Goal: Task Accomplishment & Management: Use online tool/utility

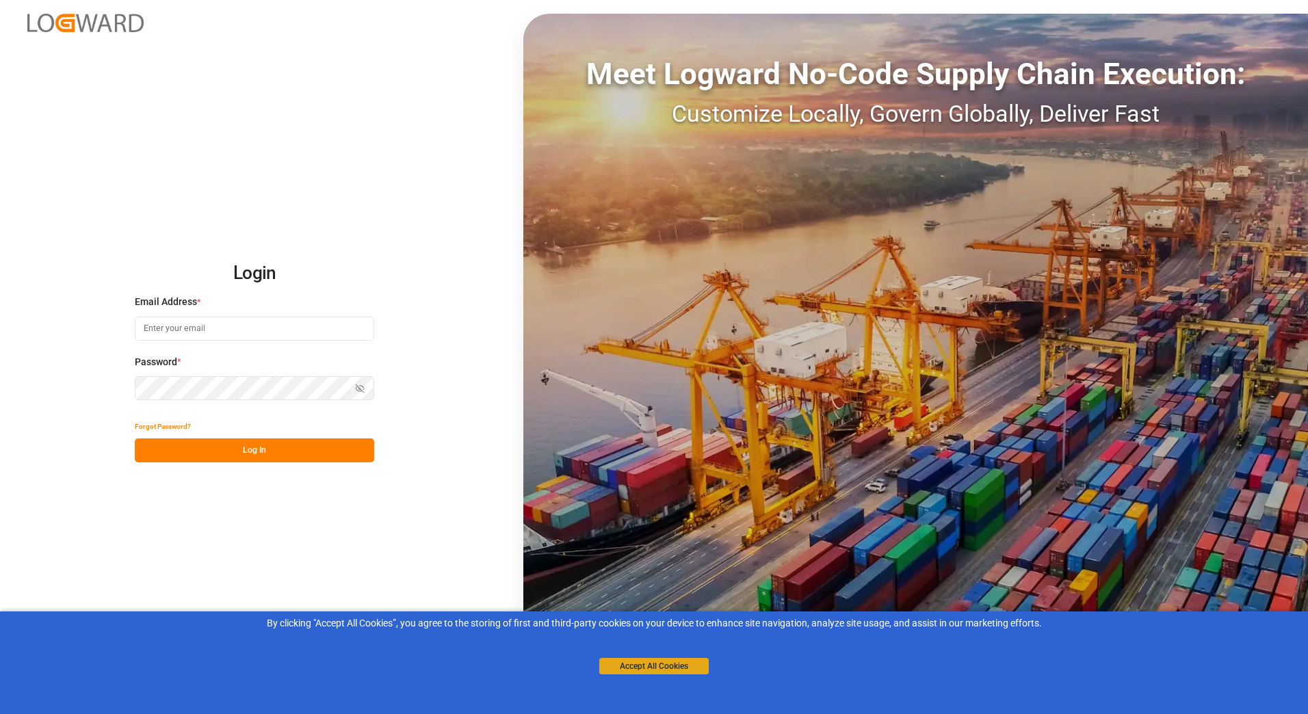
type input "[PERSON_NAME][EMAIL_ADDRESS][PERSON_NAME][DOMAIN_NAME]"
click at [679, 663] on button "Accept All Cookies" at bounding box center [653, 666] width 109 height 16
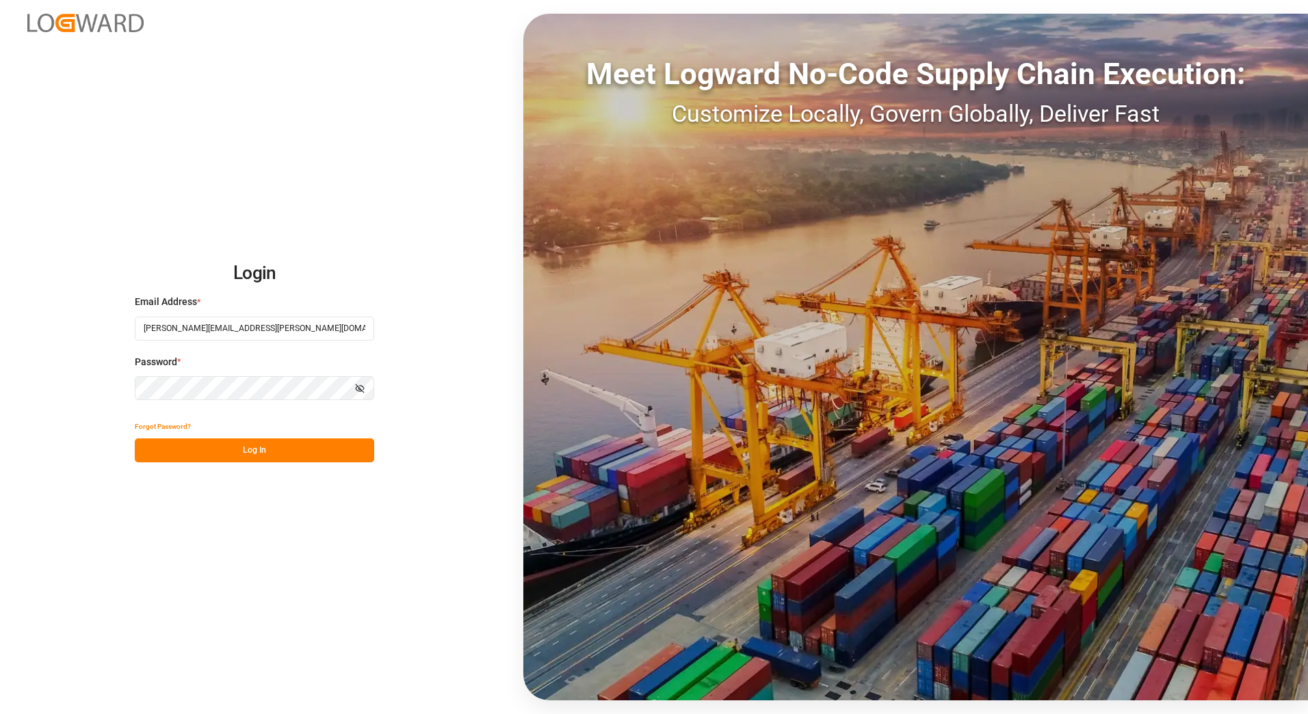
click at [243, 444] on button "Log In" at bounding box center [254, 450] width 239 height 24
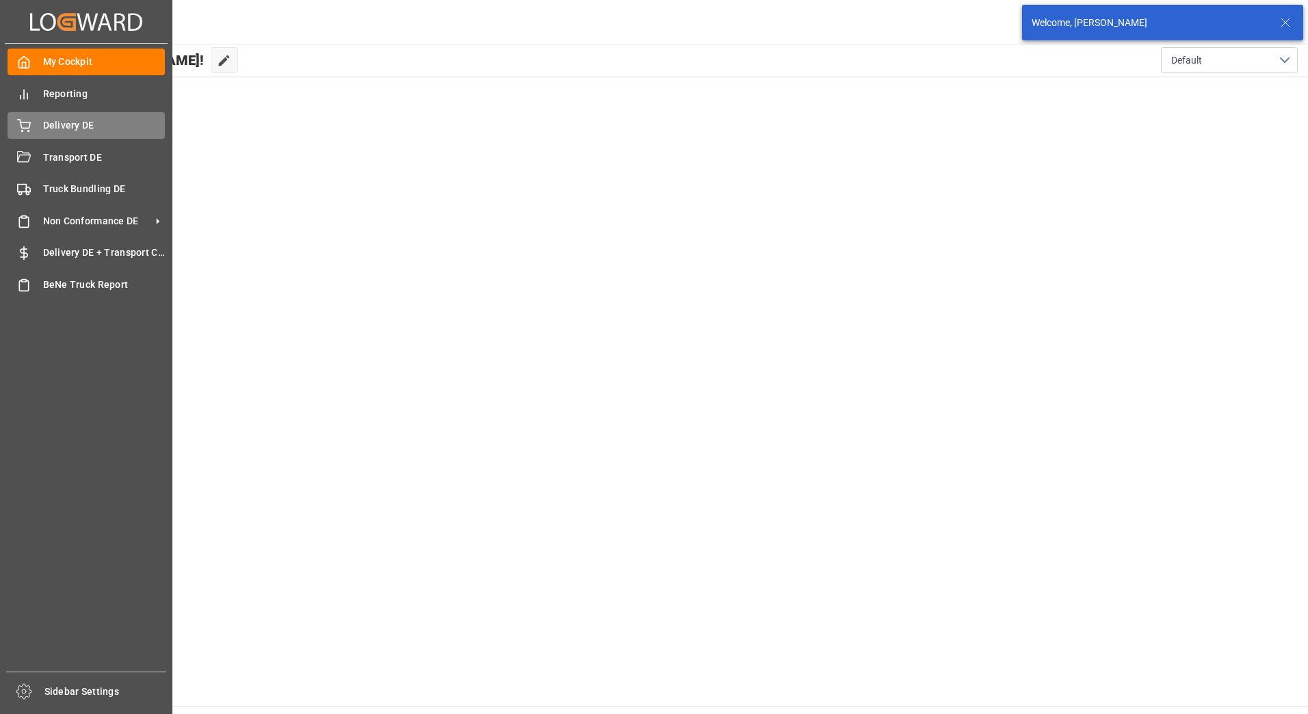
click at [21, 124] on icon at bounding box center [24, 124] width 12 height 9
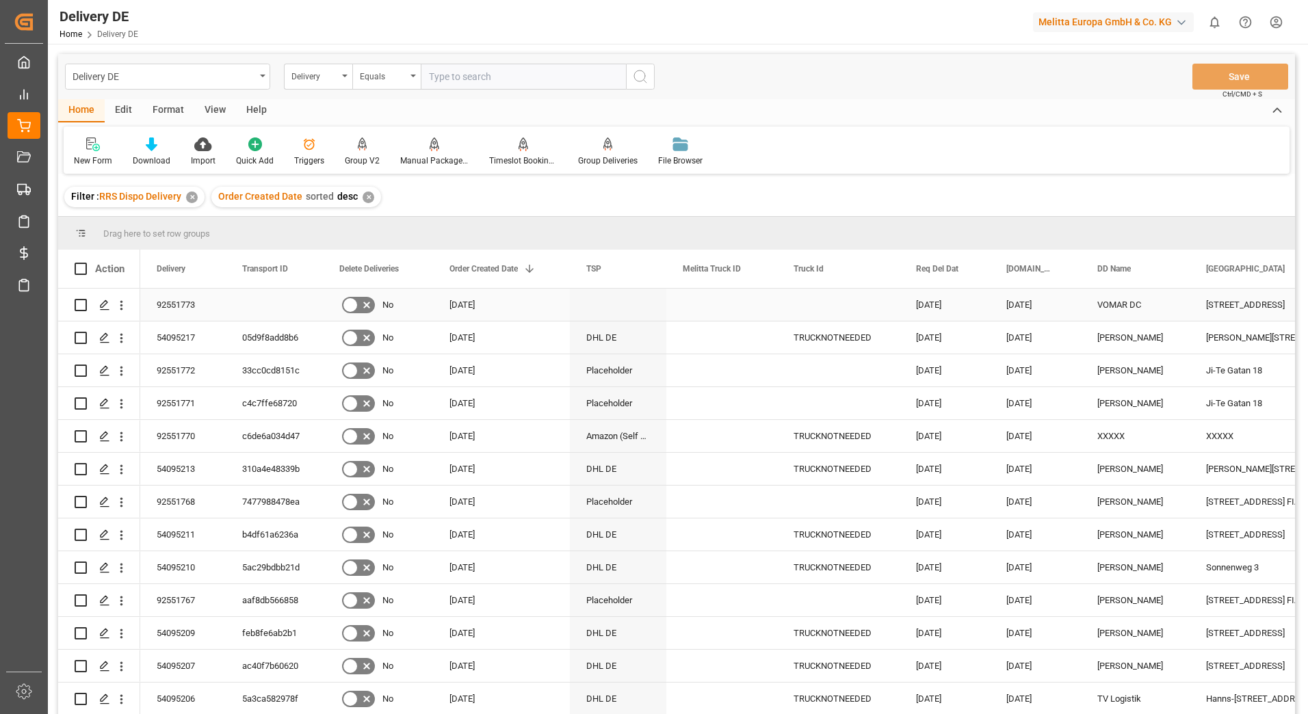
click at [78, 307] on input "Press Space to toggle row selection (unchecked)" at bounding box center [81, 305] width 12 height 12
checkbox input "true"
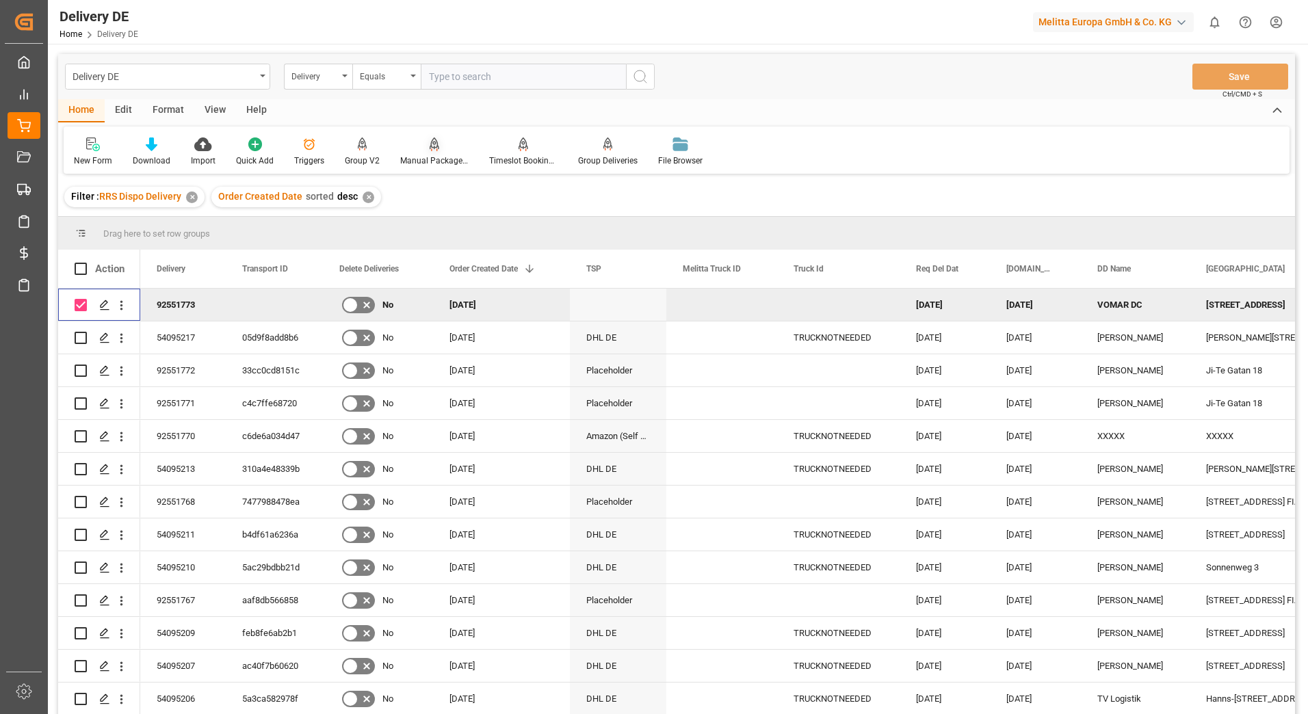
click at [438, 159] on div "Manual Package TypeDetermination" at bounding box center [434, 161] width 68 height 12
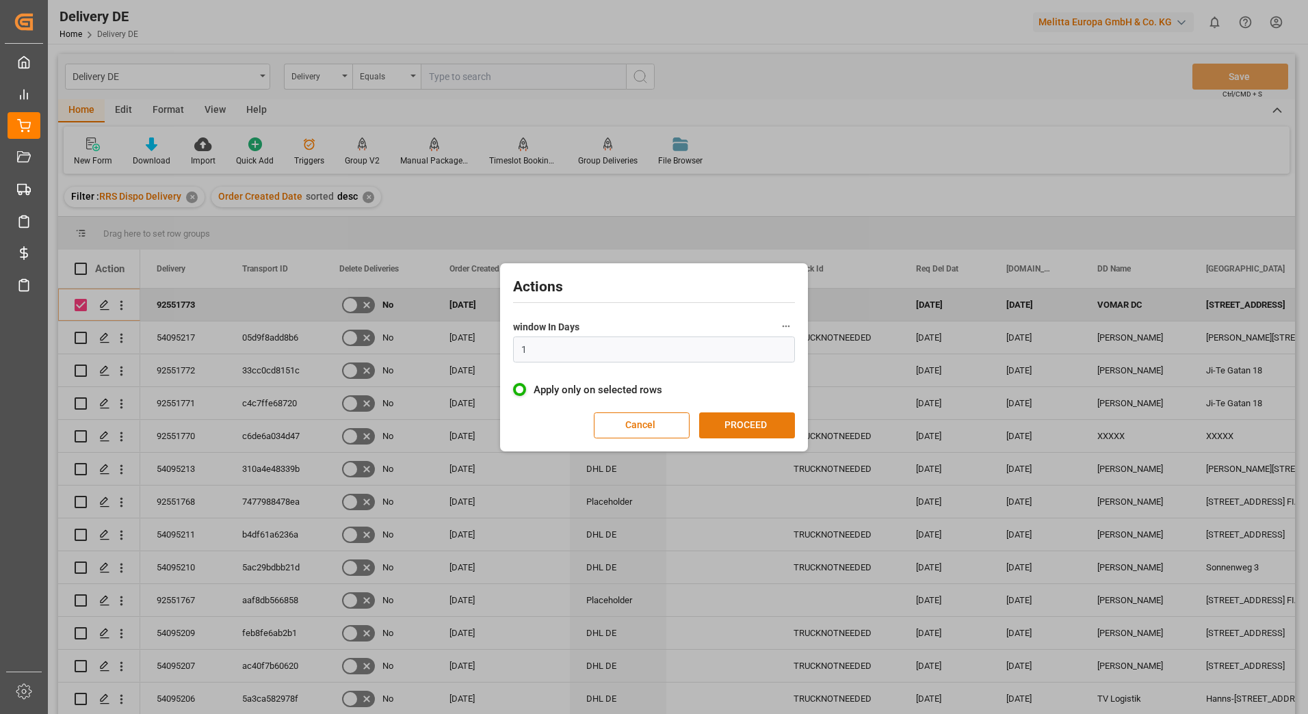
click at [748, 425] on button "PROCEED" at bounding box center [747, 425] width 96 height 26
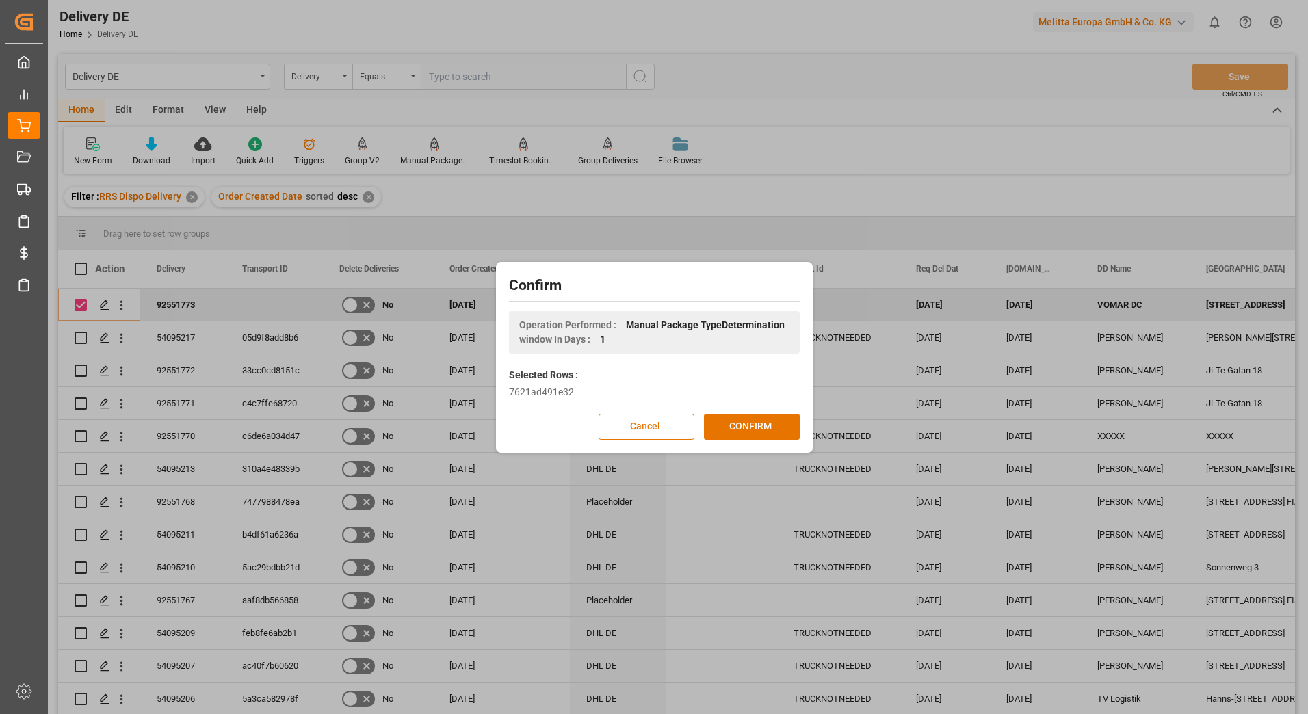
click at [748, 425] on button "CONFIRM" at bounding box center [752, 427] width 96 height 26
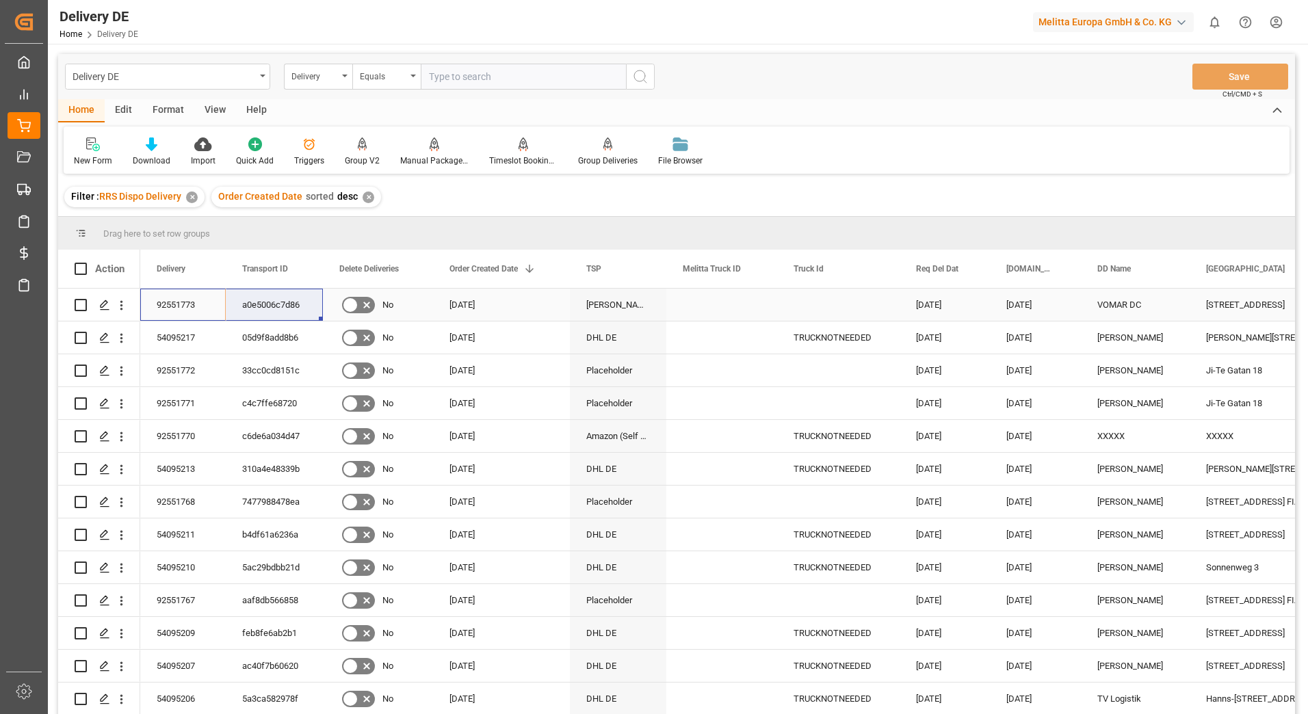
drag, startPoint x: 196, startPoint y: 300, endPoint x: 248, endPoint y: 302, distance: 51.3
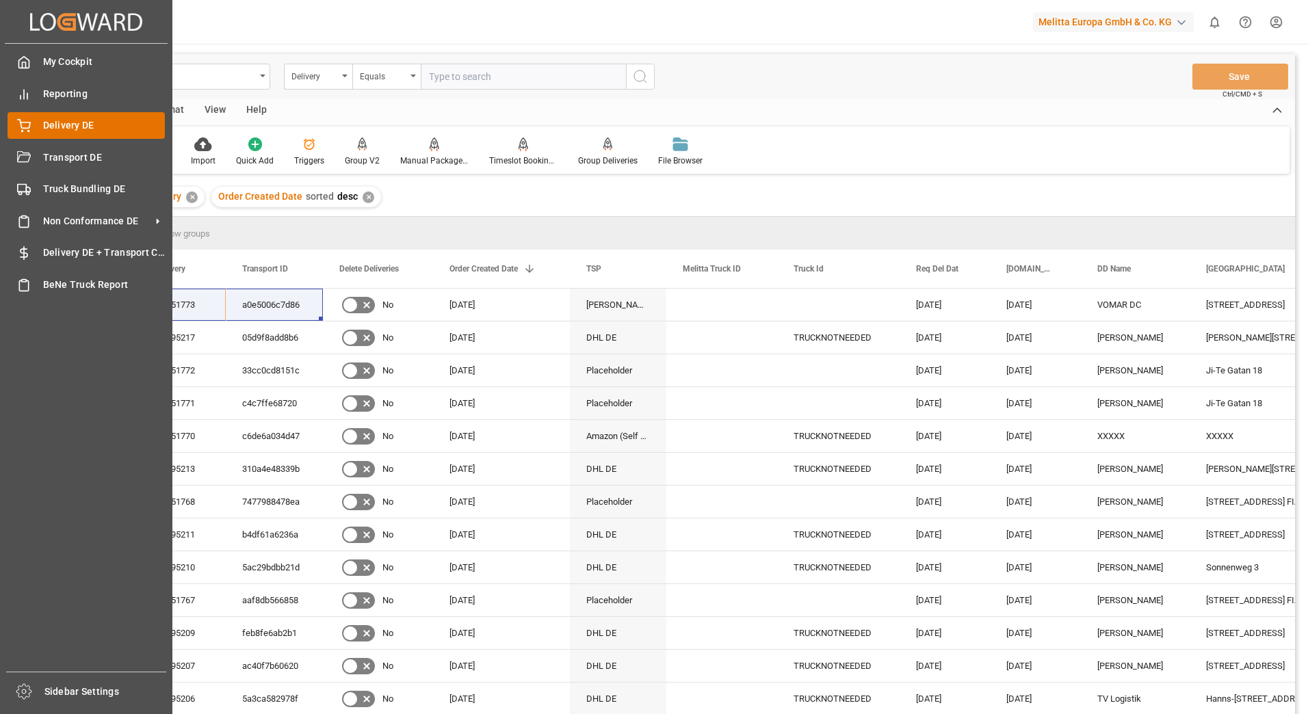
click at [26, 124] on icon at bounding box center [24, 126] width 14 height 14
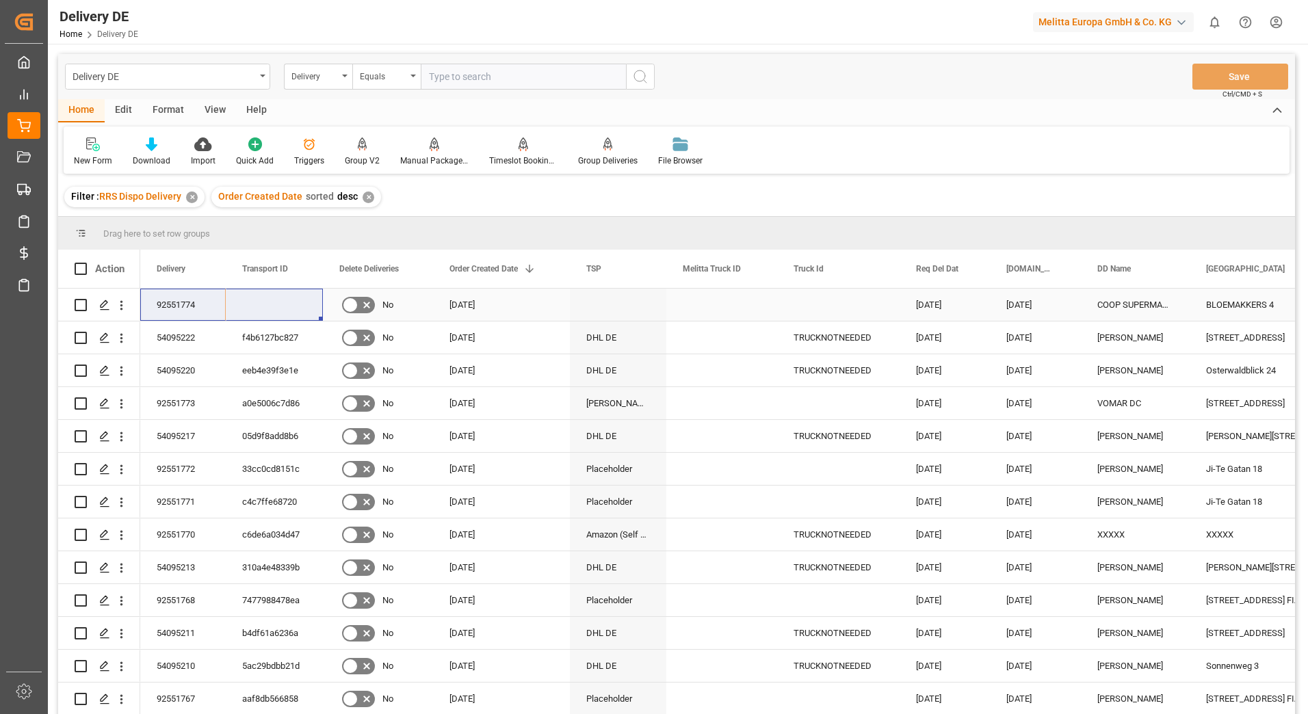
click at [79, 306] on input "Press Space to toggle row selection (unchecked)" at bounding box center [81, 305] width 12 height 12
checkbox input "true"
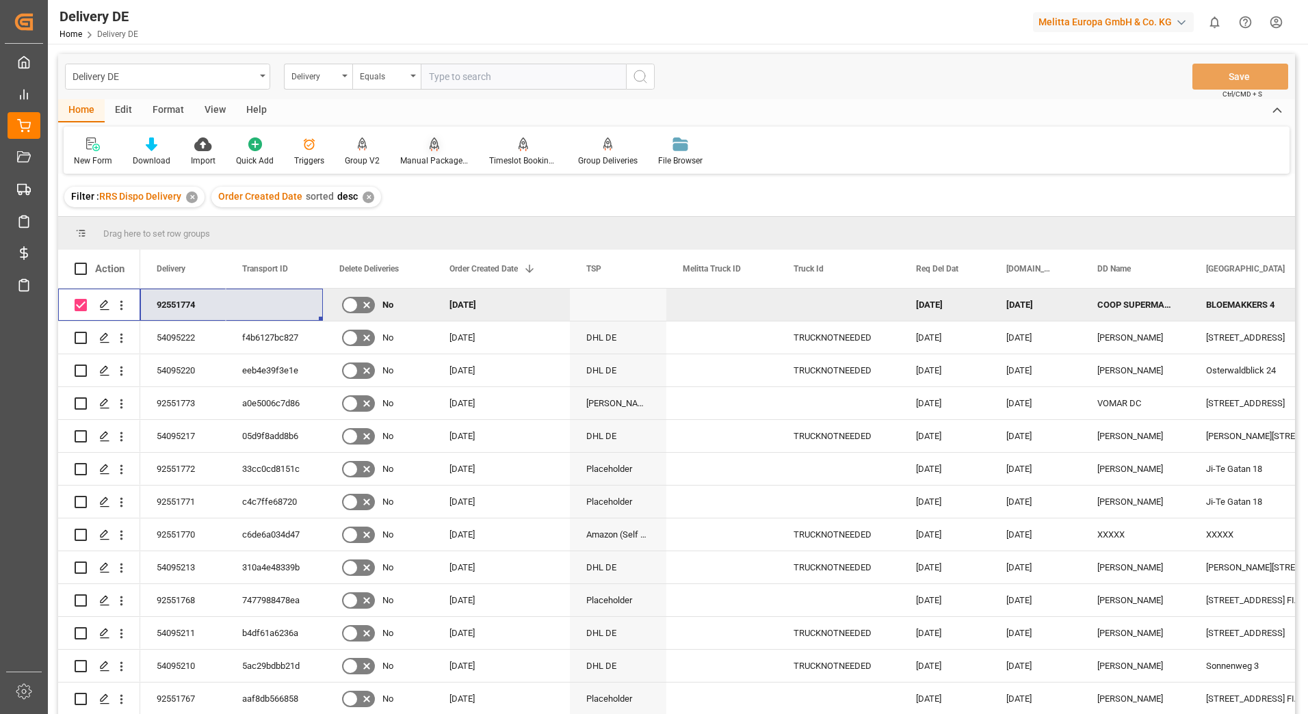
click at [416, 158] on div "Manual Package TypeDetermination" at bounding box center [434, 161] width 68 height 12
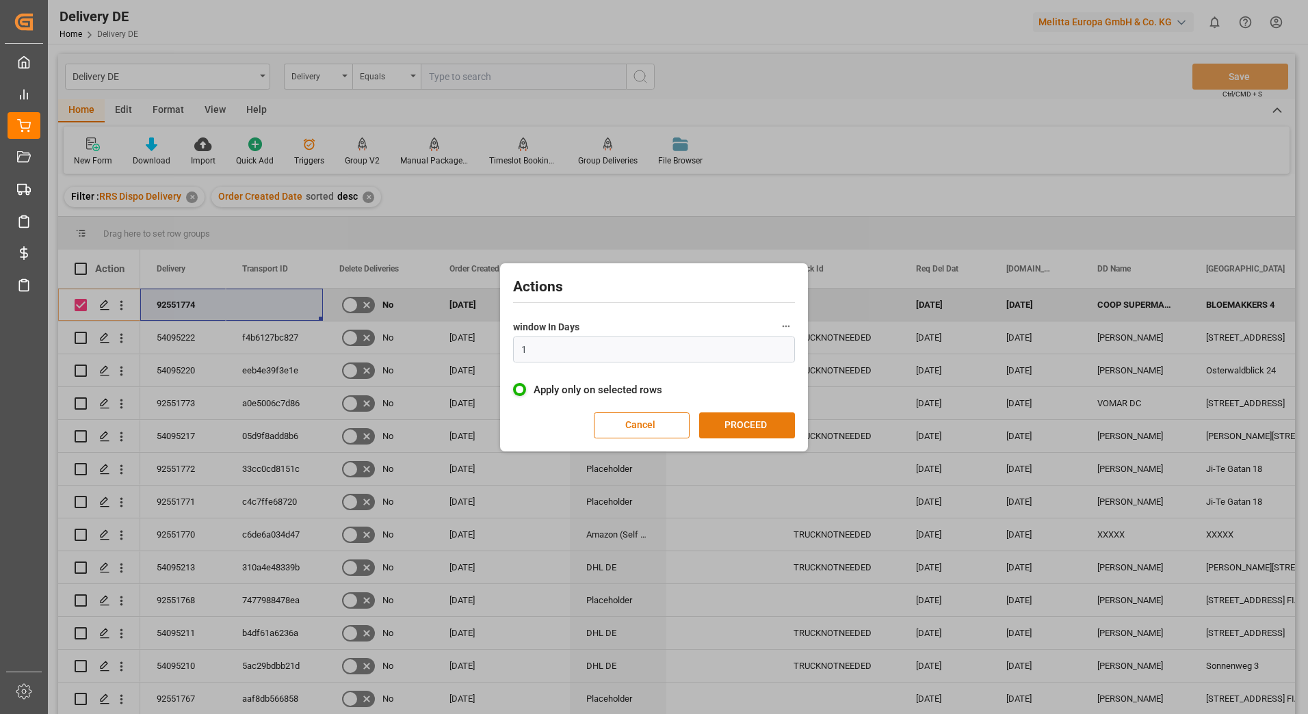
click at [728, 422] on button "PROCEED" at bounding box center [747, 425] width 96 height 26
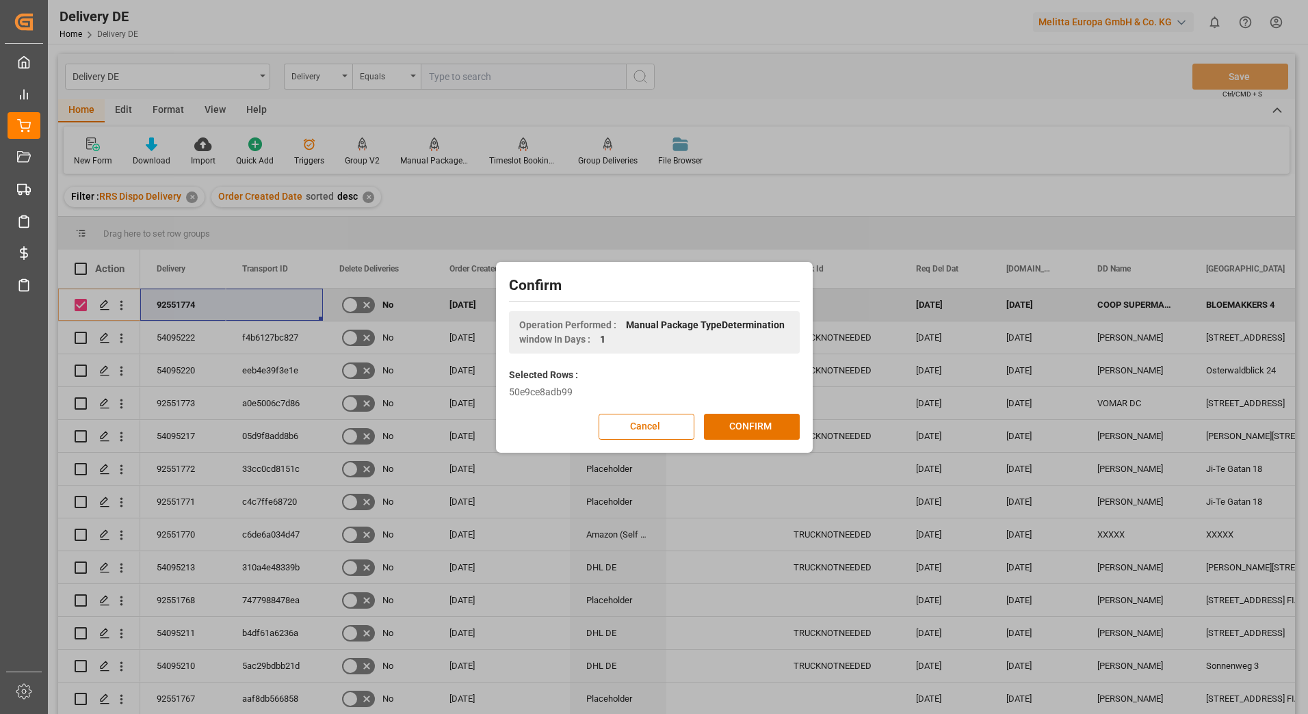
click at [728, 422] on button "CONFIRM" at bounding box center [752, 427] width 96 height 26
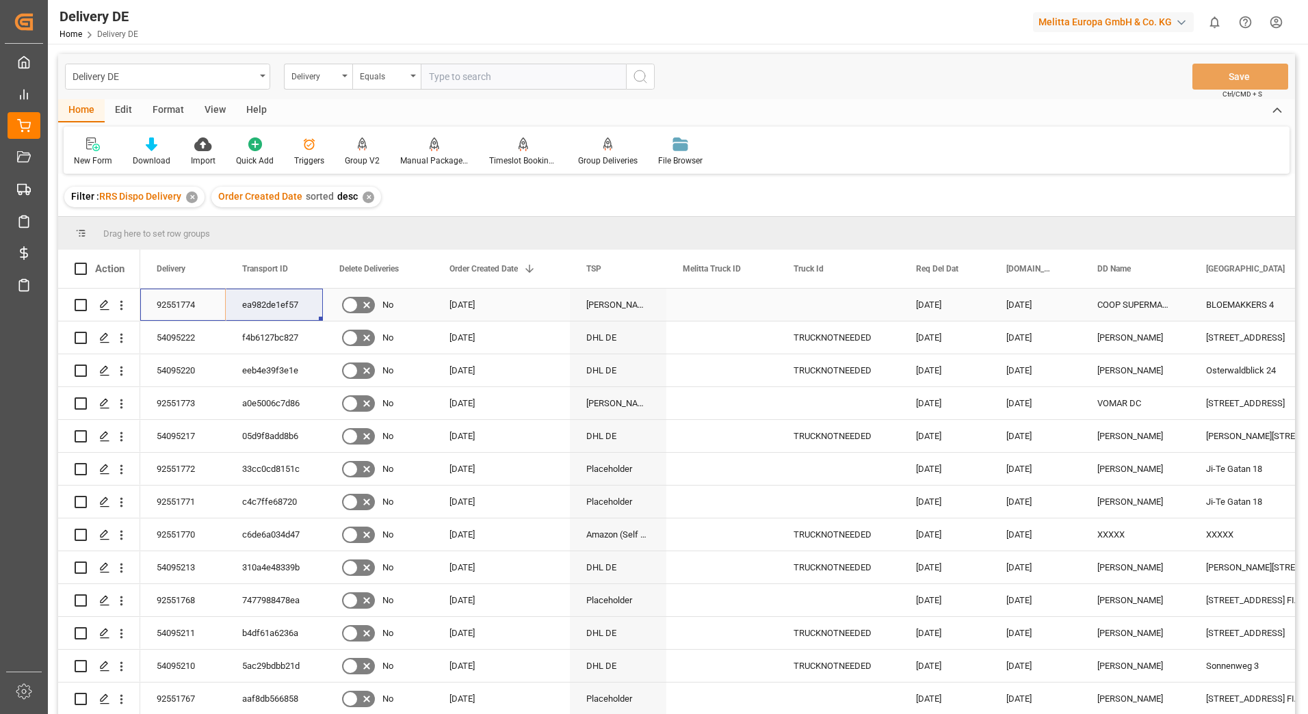
drag, startPoint x: 189, startPoint y: 298, endPoint x: 267, endPoint y: 300, distance: 78.0
click at [1280, 21] on html "Created by potrace 1.15, written by [PERSON_NAME] [DATE]-[DATE] Created by potr…" at bounding box center [654, 357] width 1308 height 714
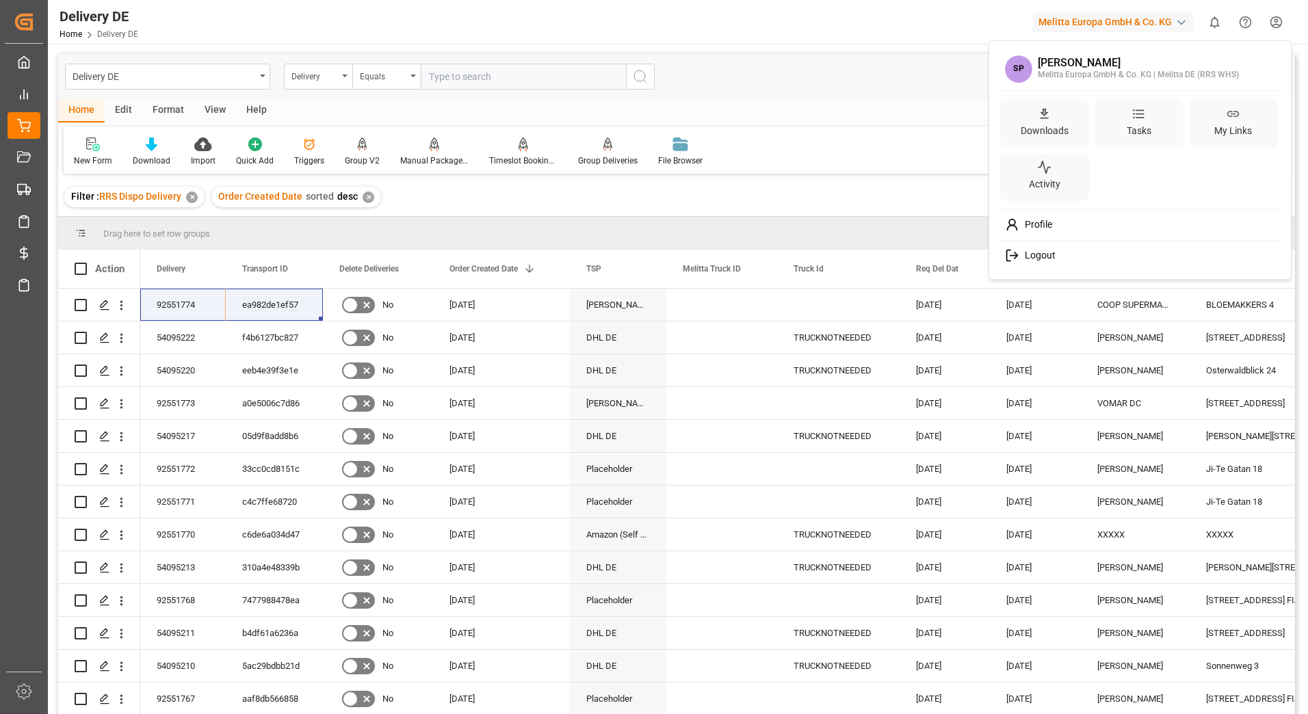
click at [1039, 250] on span "Logout" at bounding box center [1037, 256] width 36 height 12
